Goal: Task Accomplishment & Management: Complete application form

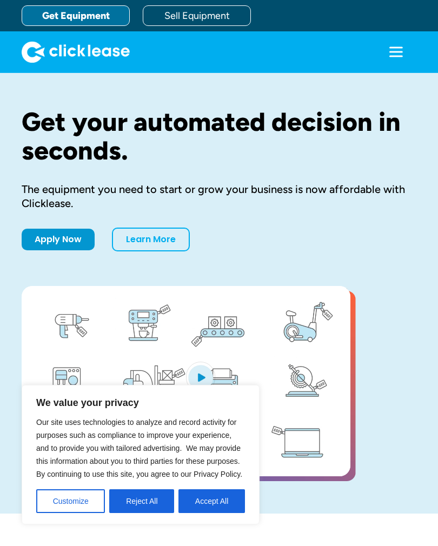
click at [385, 55] on icon "menu" at bounding box center [396, 52] width 22 height 22
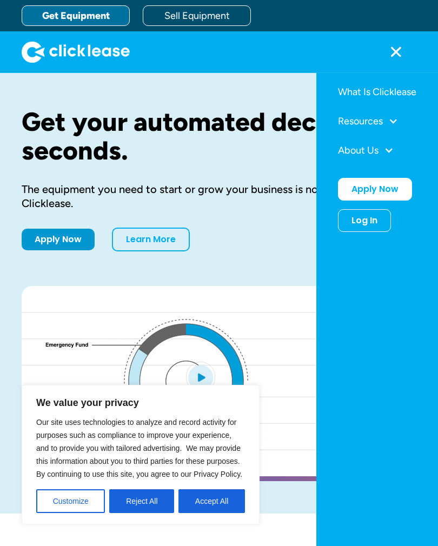
click at [373, 218] on div "Log In" at bounding box center [364, 220] width 26 height 11
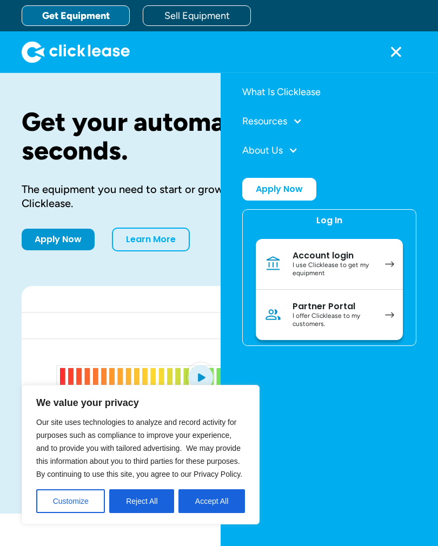
click at [366, 265] on div "I use Clicklease to get my equipment" at bounding box center [333, 269] width 82 height 17
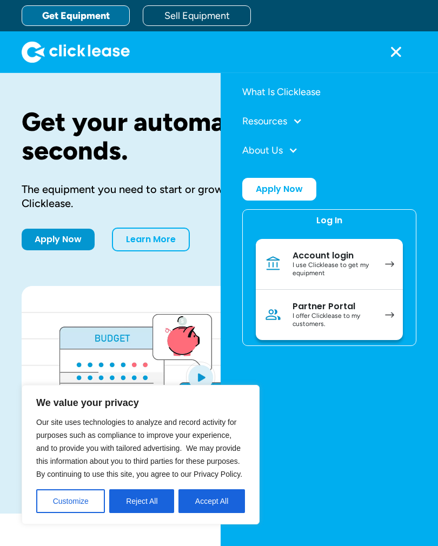
click at [219, 506] on button "Accept All" at bounding box center [211, 501] width 66 height 24
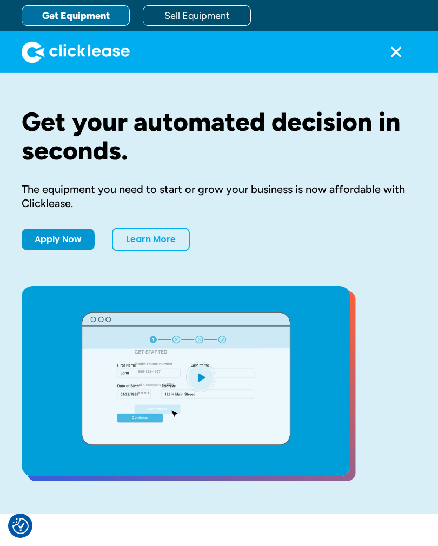
click at [385, 50] on icon "menu" at bounding box center [396, 52] width 22 height 22
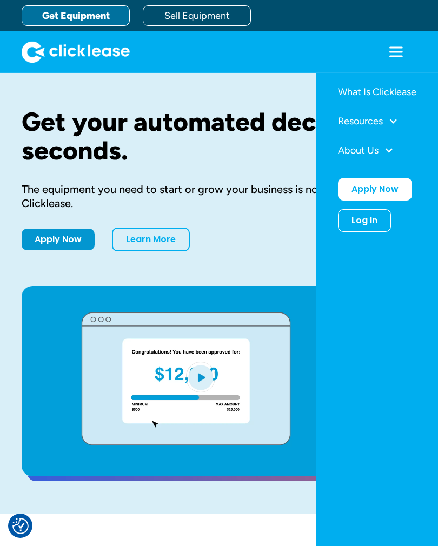
click at [375, 224] on div "Log In" at bounding box center [364, 220] width 26 height 11
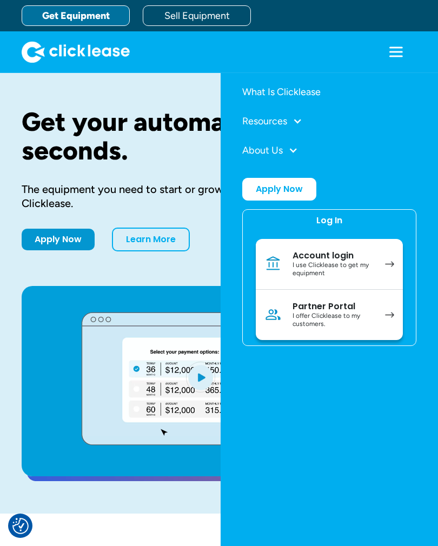
click at [363, 255] on div "Account login" at bounding box center [333, 255] width 82 height 11
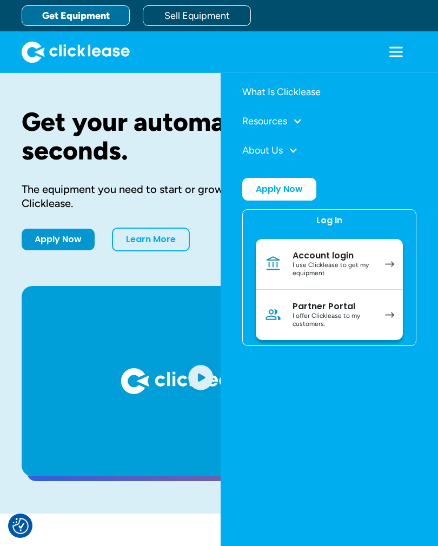
click at [296, 150] on div at bounding box center [293, 150] width 10 height 10
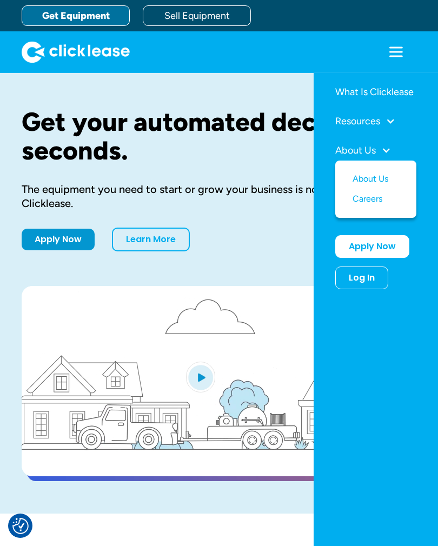
click at [387, 244] on link "Apply Now" at bounding box center [372, 246] width 74 height 23
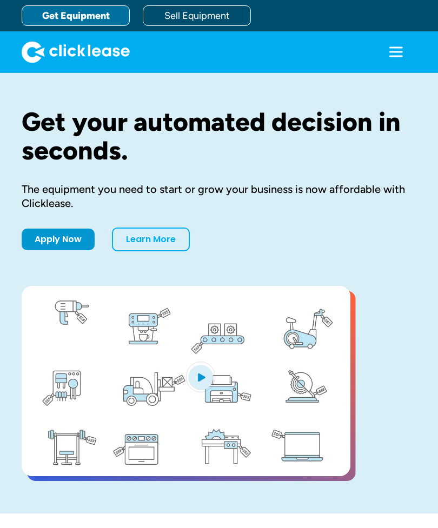
click at [389, 48] on icon "menu" at bounding box center [396, 47] width 14 height 2
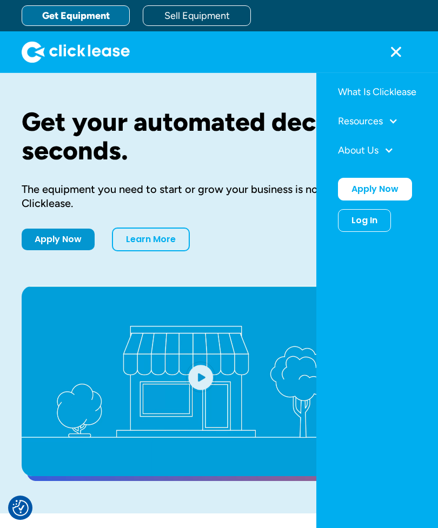
click at [375, 219] on div "Log In" at bounding box center [364, 220] width 26 height 11
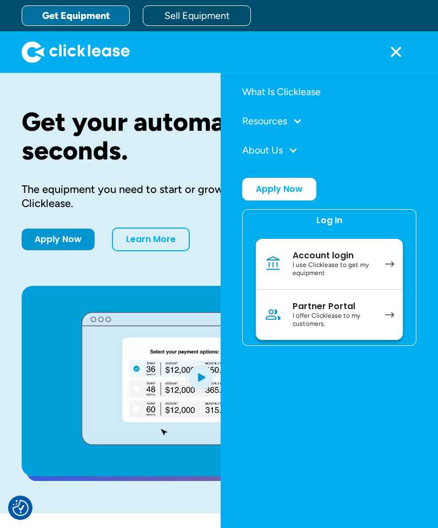
click at [368, 261] on div "I use Clicklease to get my equipment" at bounding box center [333, 269] width 82 height 17
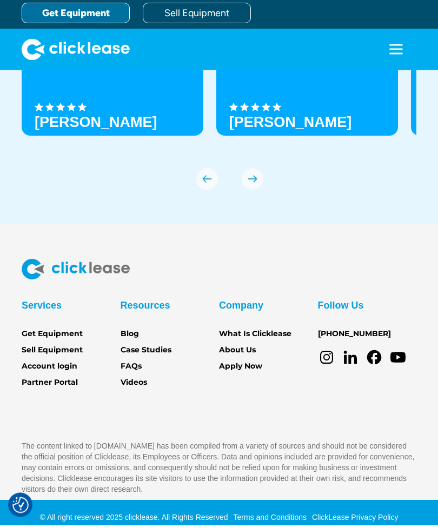
scroll to position [3781, 0]
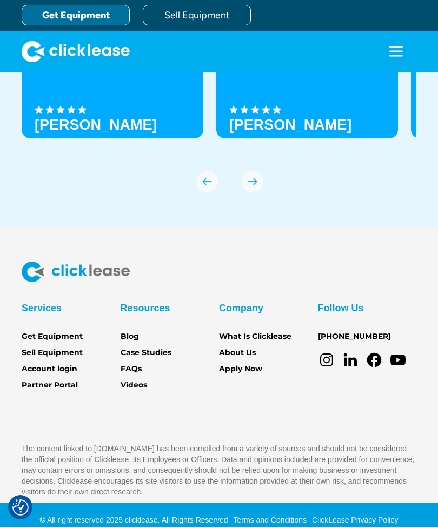
click at [349, 343] on link "[PHONE_NUMBER]" at bounding box center [354, 337] width 73 height 12
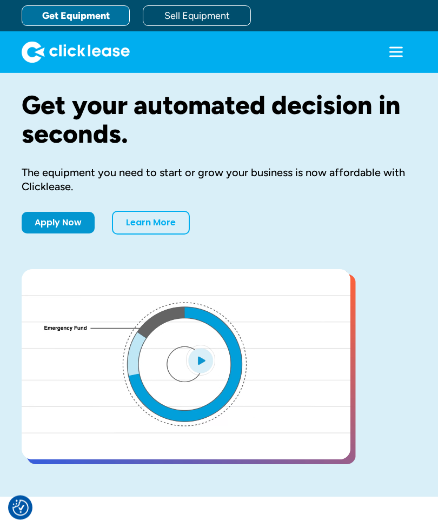
scroll to position [0, 0]
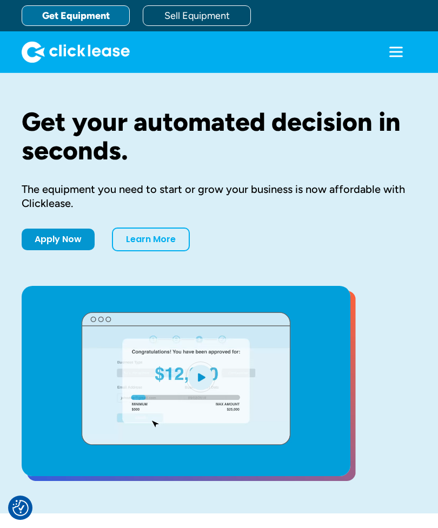
click at [375, 69] on div "menu" at bounding box center [395, 51] width 41 height 41
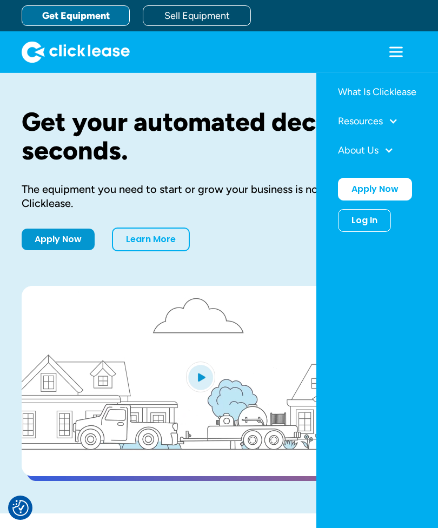
click at [388, 155] on div "About Us" at bounding box center [377, 150] width 78 height 21
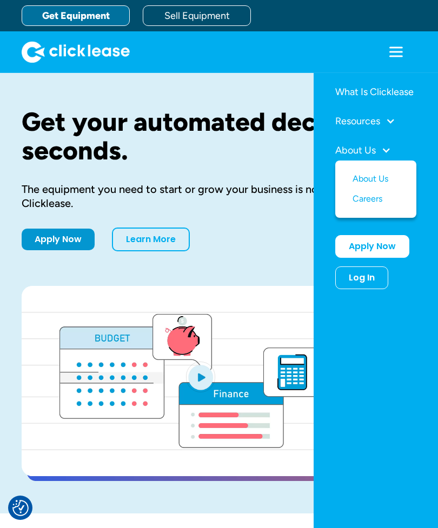
click at [372, 279] on div "Log In" at bounding box center [361, 277] width 26 height 11
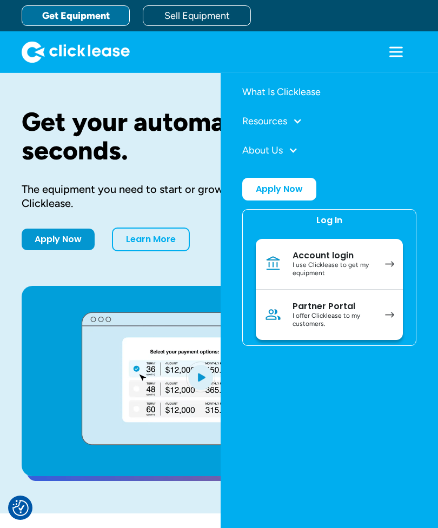
click at [368, 268] on div "I use Clicklease to get my equipment" at bounding box center [333, 269] width 82 height 17
